Goal: Obtain resource: Download file/media

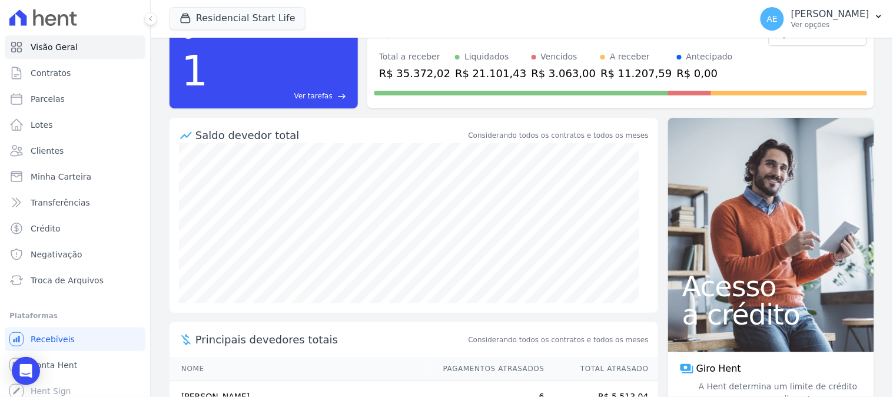
scroll to position [65, 0]
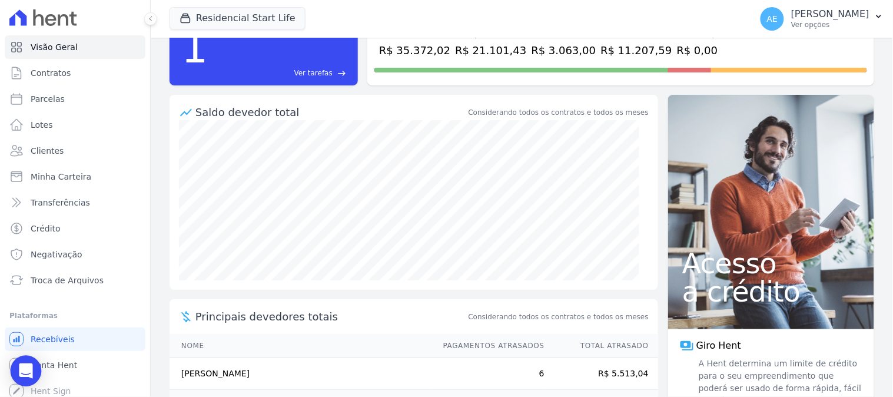
click at [24, 369] on icon "Open Intercom Messenger" at bounding box center [26, 370] width 14 height 15
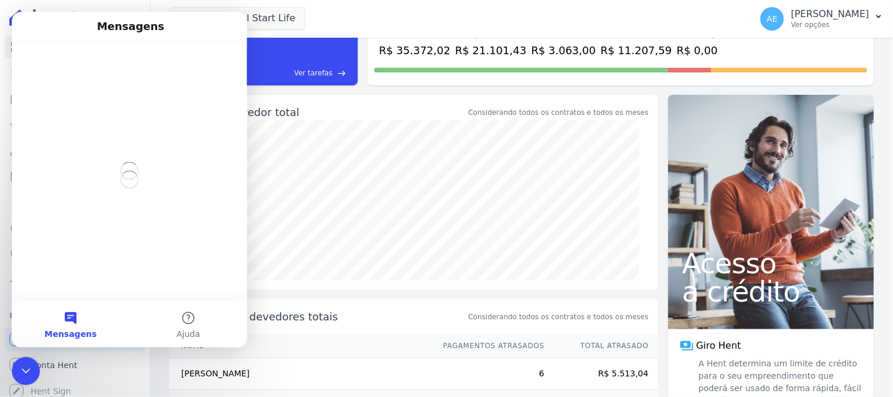
scroll to position [0, 0]
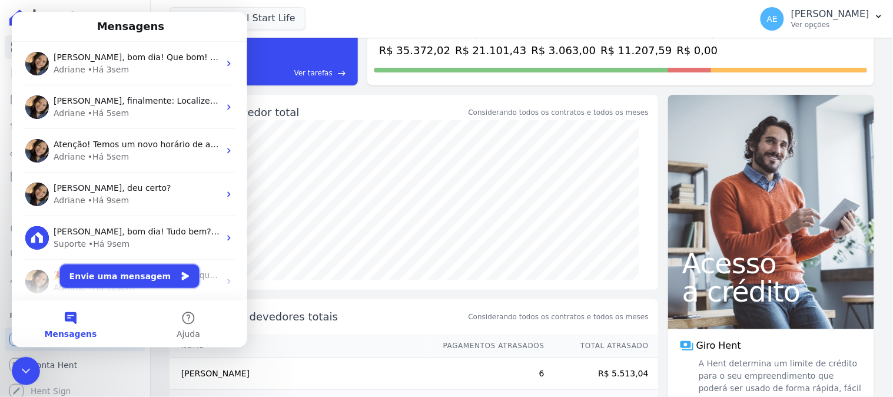
click at [124, 274] on button "Envie uma mensagem" at bounding box center [129, 276] width 140 height 24
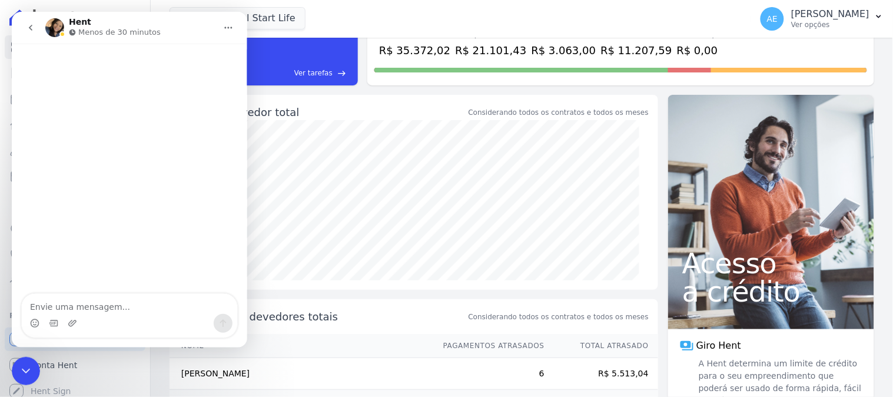
click at [104, 299] on textarea "Envie uma mensagem..." at bounding box center [129, 303] width 216 height 20
type textarea "Bom dia"
type textarea "Esto"
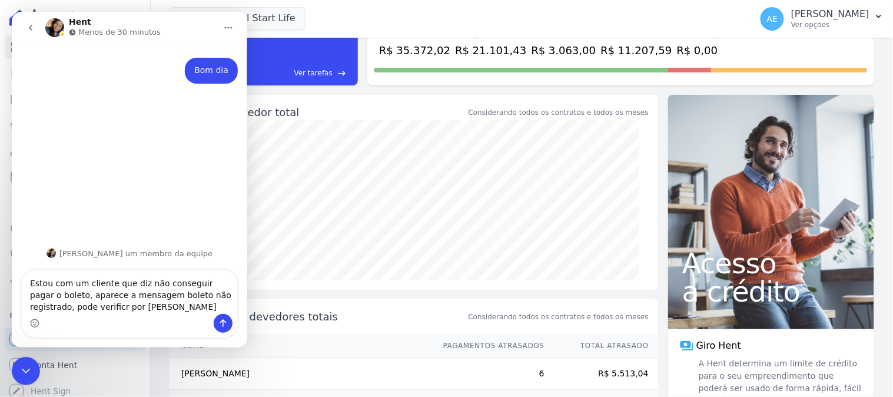
type textarea "Estou com um cliente que diz não conseguir pagar o boleto, aparece a mensagem b…"
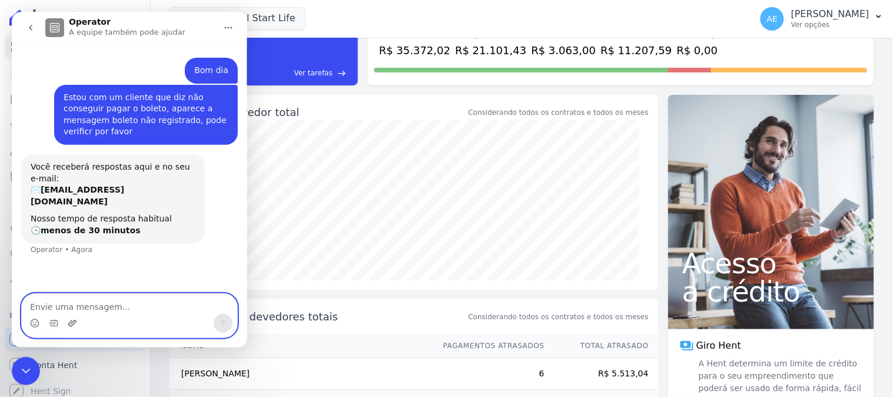
click at [70, 320] on icon "Upload do anexo" at bounding box center [71, 322] width 9 height 9
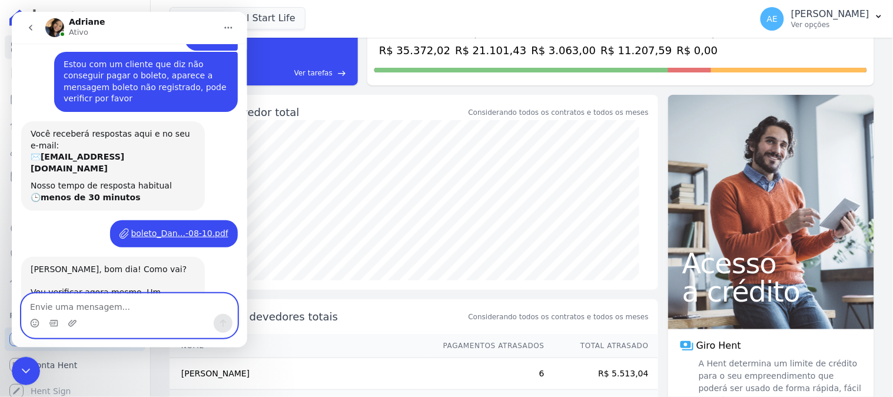
scroll to position [57, 0]
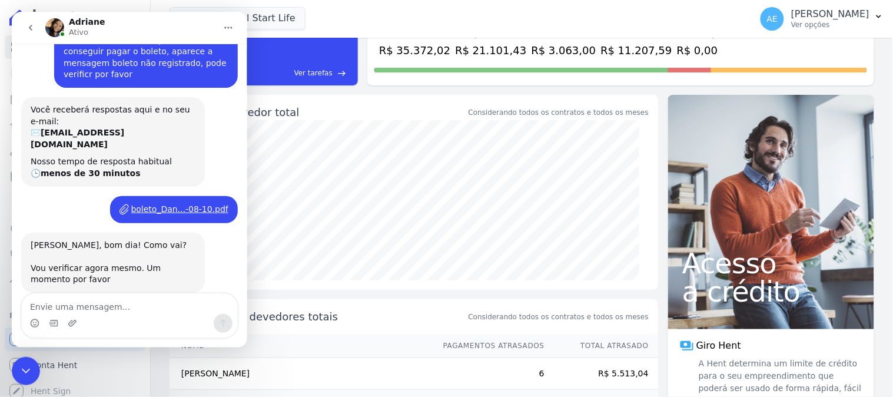
click at [128, 314] on div "Messenger da Intercom" at bounding box center [129, 322] width 216 height 19
click at [125, 307] on textarea "Envie uma mensagem..." at bounding box center [129, 303] width 216 height 20
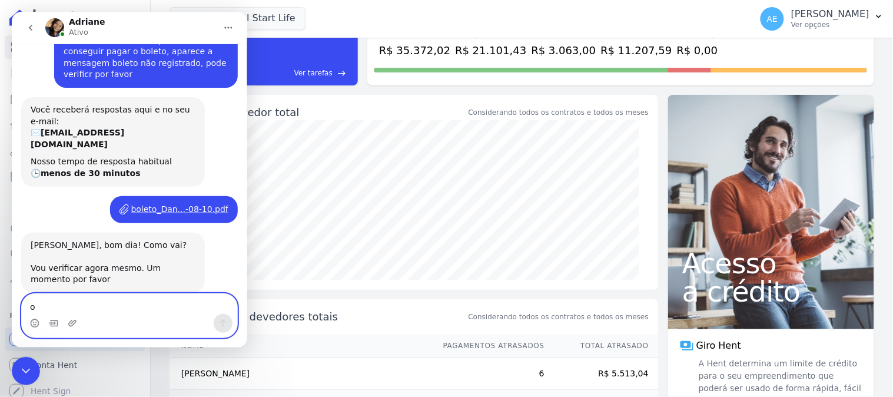
type textarea "ok"
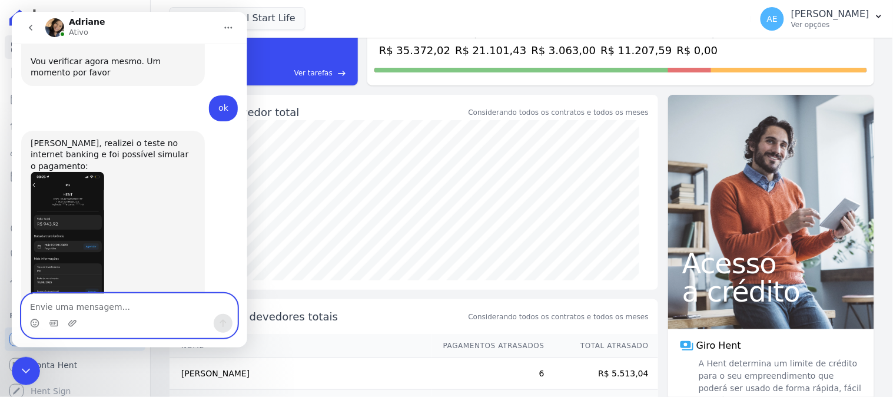
scroll to position [297, 0]
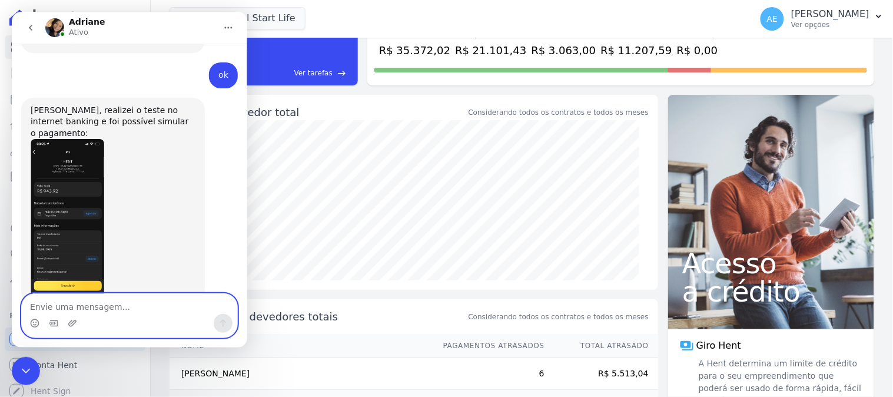
click at [174, 308] on textarea "Envie uma mensagem..." at bounding box center [129, 303] width 216 height 20
type textarea "obrigado"
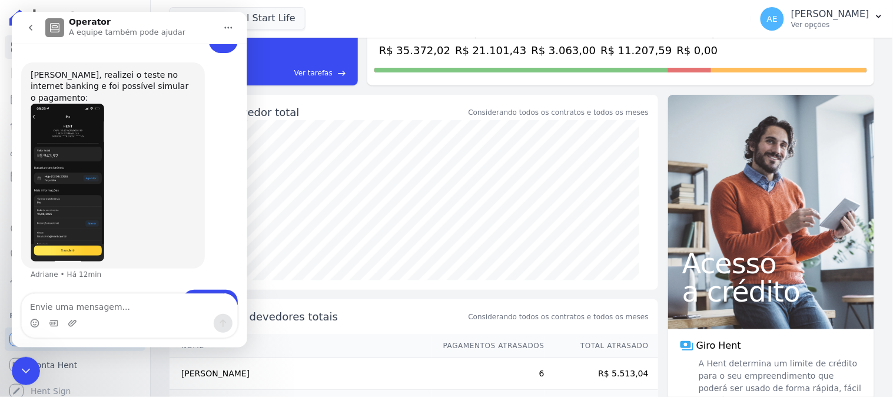
click at [22, 370] on icon "Encerramento do Messenger da Intercom" at bounding box center [25, 370] width 14 height 14
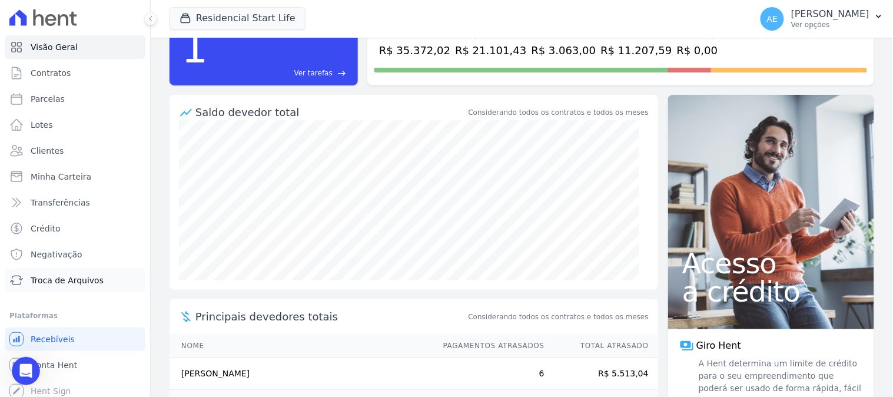
click at [52, 285] on span "Troca de Arquivos" at bounding box center [67, 280] width 73 height 12
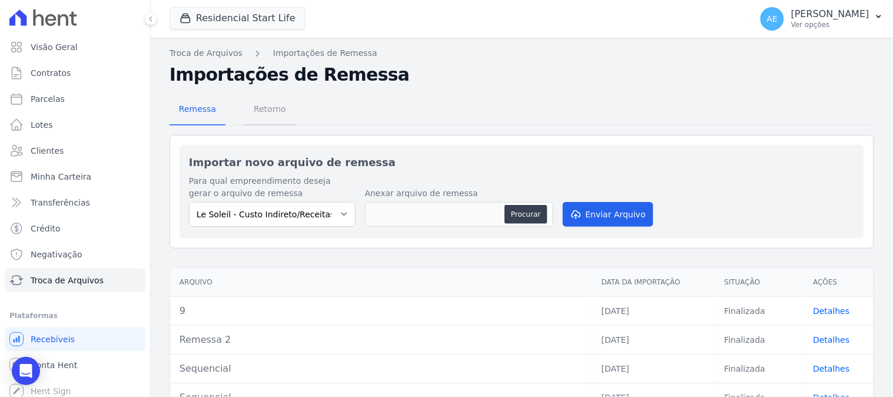
click at [264, 108] on span "Retorno" at bounding box center [270, 109] width 47 height 24
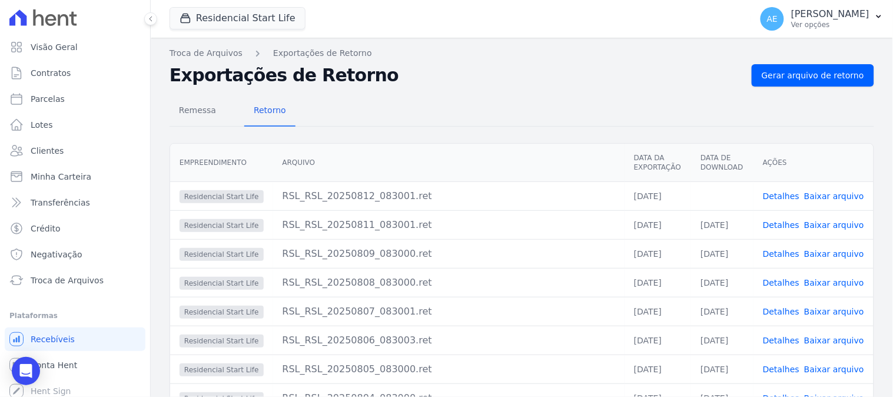
click at [819, 197] on link "Baixar arquivo" at bounding box center [834, 195] width 60 height 9
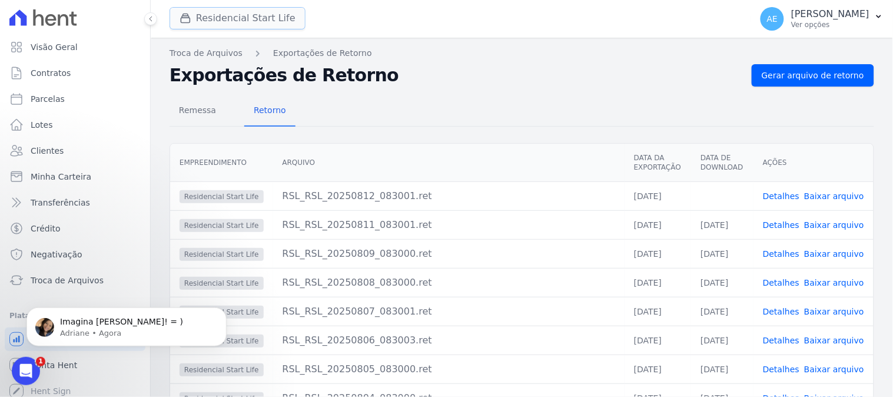
click at [225, 21] on button "Residencial Start Life" at bounding box center [238, 18] width 136 height 22
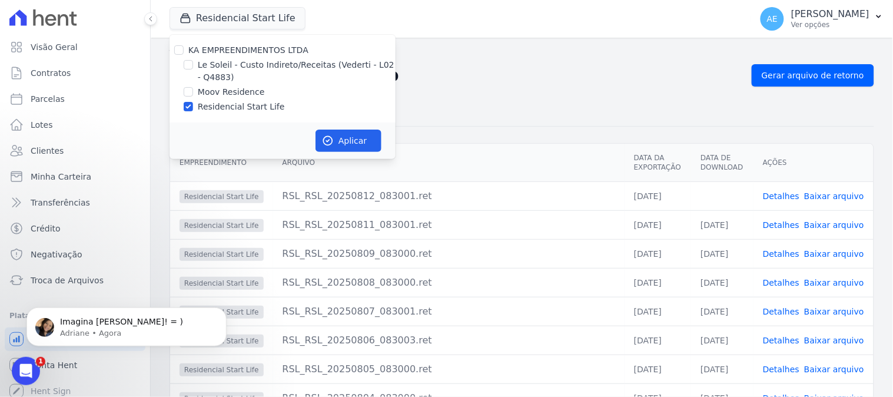
click at [193, 103] on div "Residencial Start Life" at bounding box center [283, 107] width 226 height 12
click at [189, 107] on input "Residencial Start Life" at bounding box center [188, 106] width 9 height 9
checkbox input "false"
click at [188, 95] on input "Moov Residence" at bounding box center [188, 91] width 9 height 9
checkbox input "true"
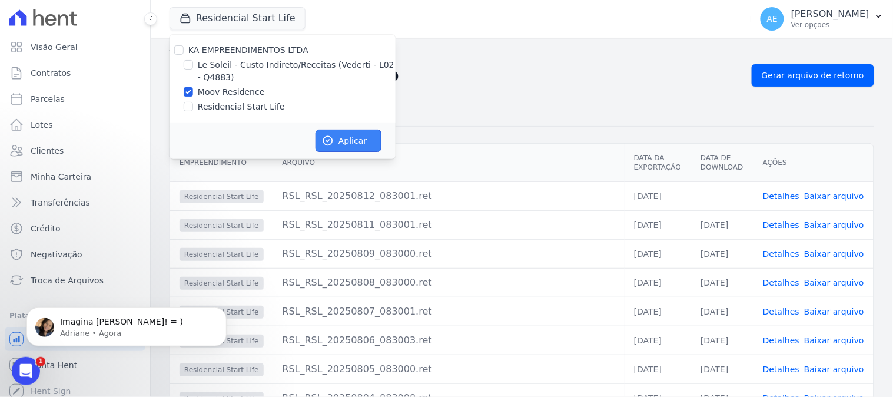
click at [350, 141] on button "Aplicar" at bounding box center [349, 141] width 66 height 22
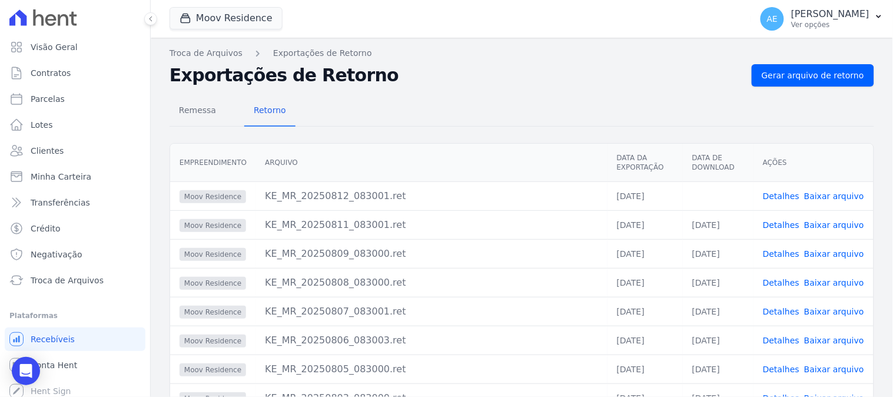
click at [823, 193] on link "Baixar arquivo" at bounding box center [834, 195] width 60 height 9
click at [211, 10] on button "Moov Residence" at bounding box center [226, 18] width 113 height 22
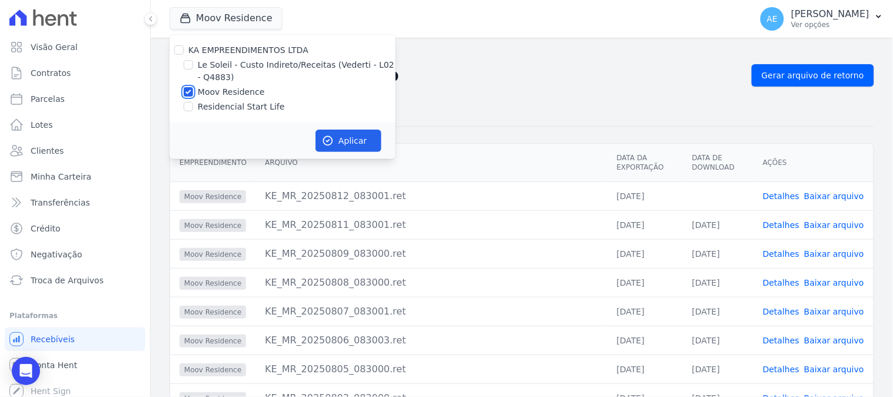
click at [189, 89] on input "Moov Residence" at bounding box center [188, 91] width 9 height 9
checkbox input "false"
click at [186, 67] on input "Le Soleil - Custo Indireto/Receitas (Vederti - L02 - Q4883)" at bounding box center [188, 64] width 9 height 9
checkbox input "true"
click at [342, 140] on button "Aplicar" at bounding box center [349, 141] width 66 height 22
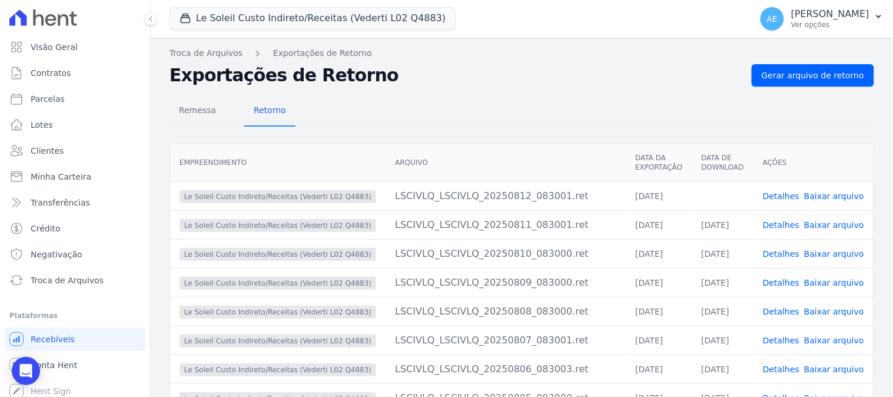
click at [833, 196] on link "Baixar arquivo" at bounding box center [834, 195] width 60 height 9
